Goal: Information Seeking & Learning: Find specific fact

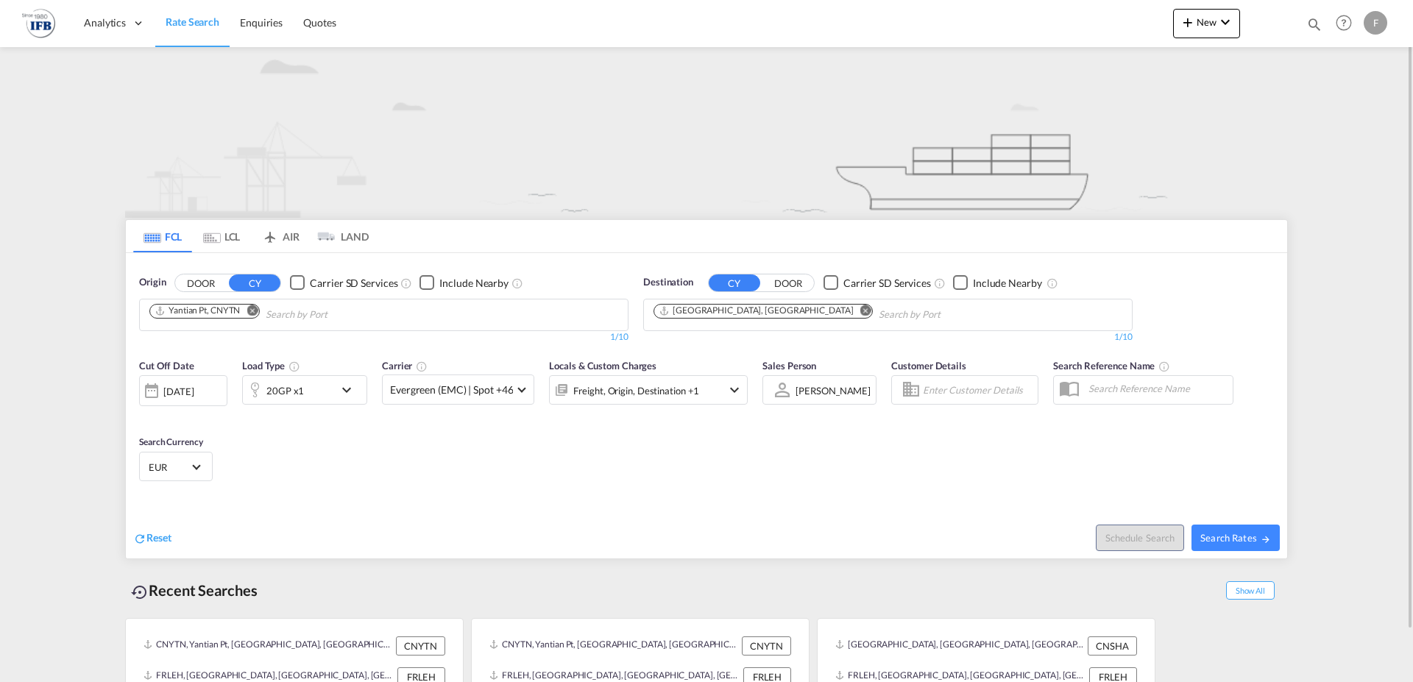
click at [257, 305] on button "Remove" at bounding box center [248, 312] width 22 height 15
click at [191, 322] on input "Chips input." at bounding box center [219, 315] width 140 height 24
type input "[GEOGRAPHIC_DATA]"
click at [177, 347] on div "[GEOGRAPHIC_DATA] [GEOGRAPHIC_DATA] IDSRG" at bounding box center [264, 349] width 280 height 44
click at [344, 389] on md-icon "icon-chevron-down" at bounding box center [350, 390] width 25 height 18
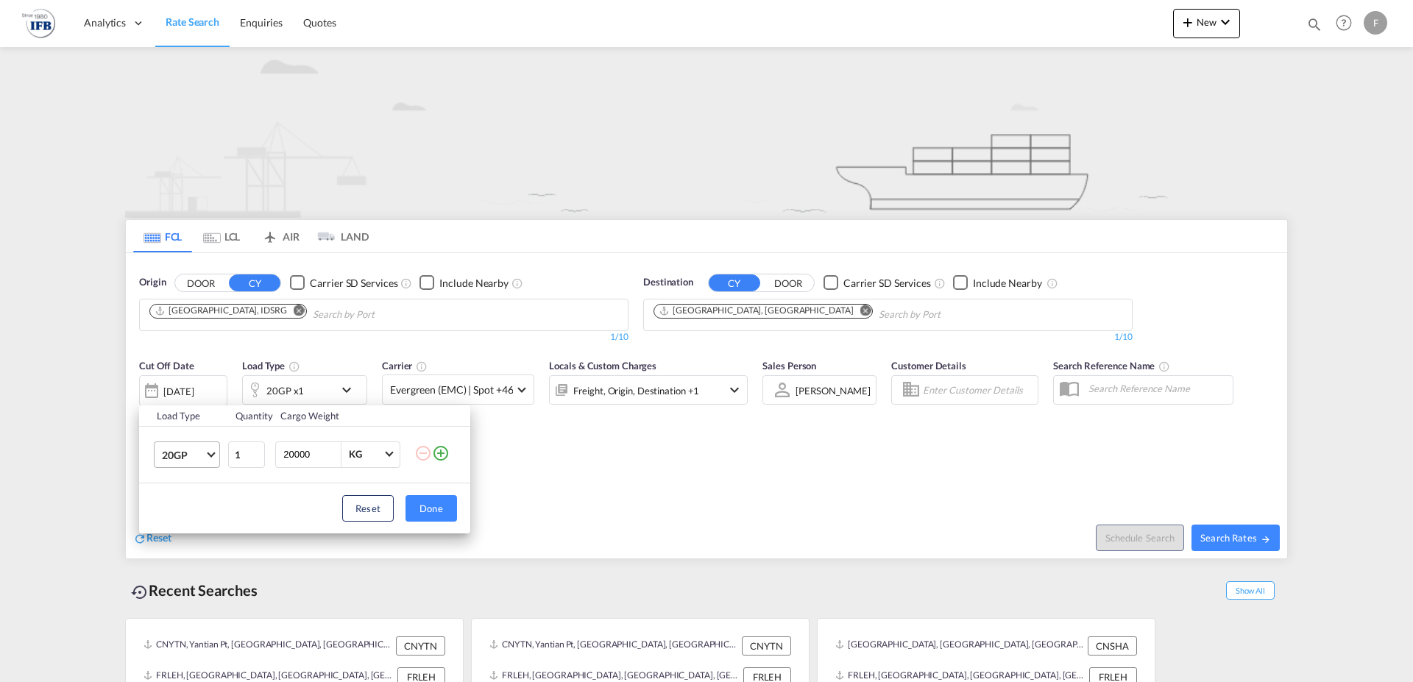
click at [207, 456] on md-select-value "20GP" at bounding box center [189, 454] width 59 height 25
click at [177, 523] on div "40HC" at bounding box center [175, 525] width 27 height 15
click at [428, 507] on button "Done" at bounding box center [432, 508] width 52 height 26
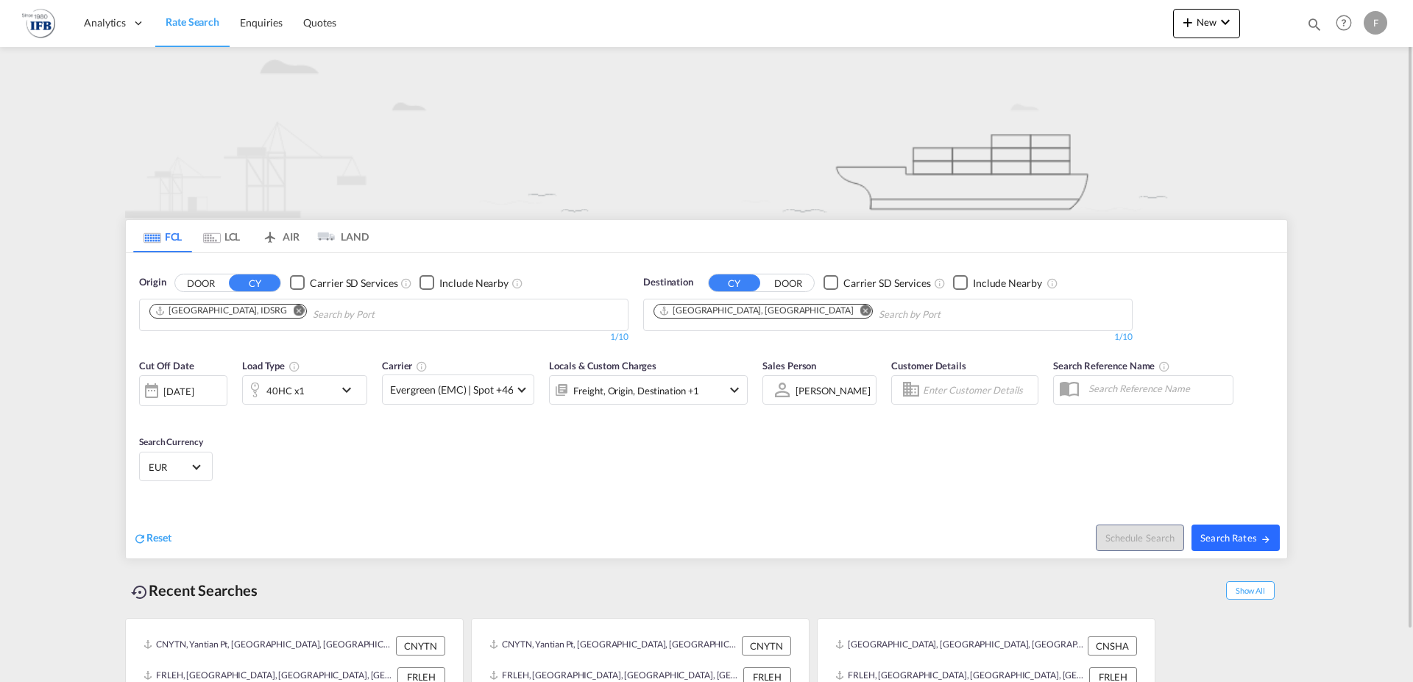
click at [1233, 537] on span "Search Rates" at bounding box center [1235, 538] width 71 height 12
type input "IDSRG to FRLEH / [DATE]"
